Goal: Navigation & Orientation: Find specific page/section

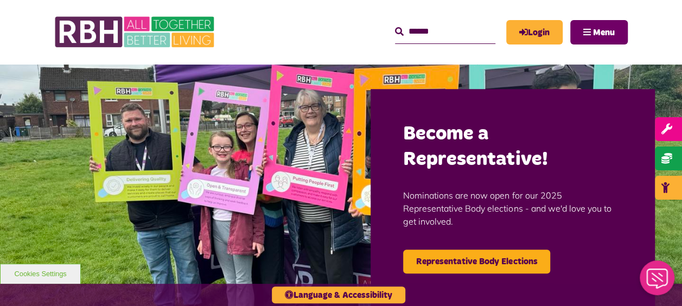
click at [599, 38] on button "Menu" at bounding box center [599, 32] width 58 height 24
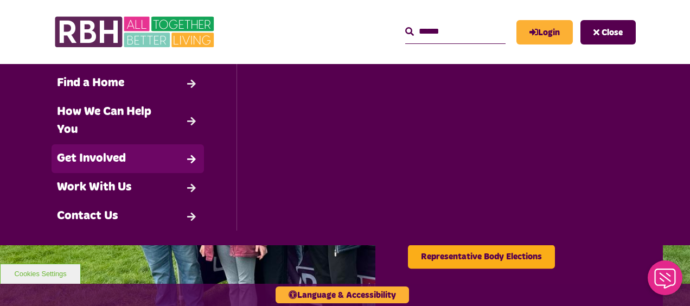
scroll to position [128, 0]
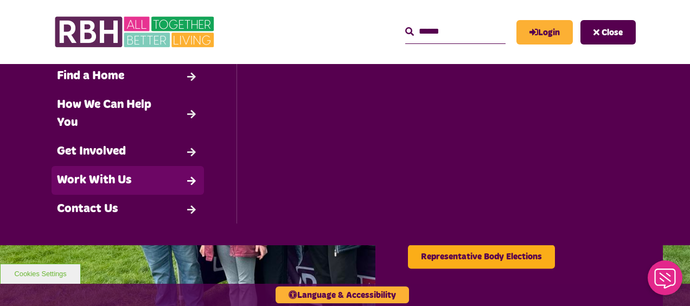
click at [132, 175] on link "Work With Us" at bounding box center [128, 180] width 152 height 29
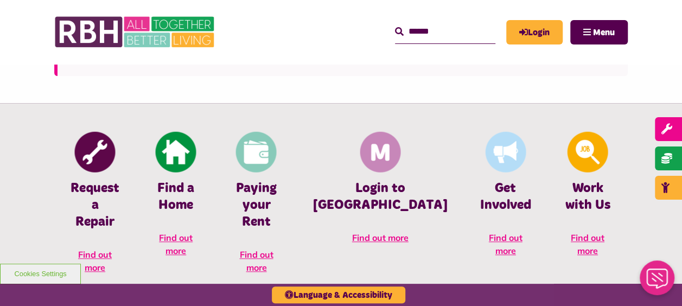
scroll to position [434, 0]
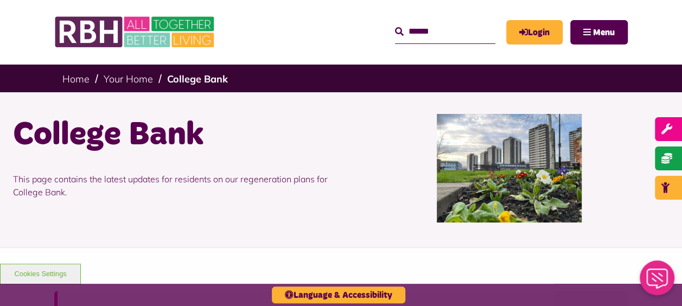
click at [499, 167] on img at bounding box center [509, 168] width 145 height 108
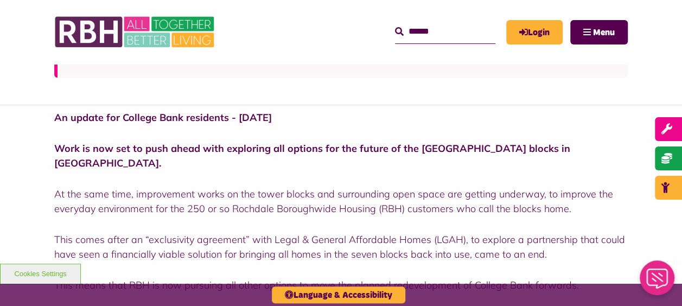
scroll to position [271, 0]
